Goal: Use online tool/utility

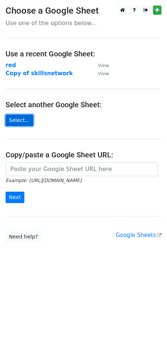
click at [17, 122] on link "Select..." at bounding box center [20, 120] width 28 height 11
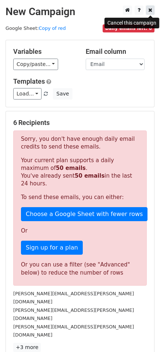
click at [152, 11] on icon at bounding box center [150, 9] width 4 height 5
